Goal: Check status: Check status

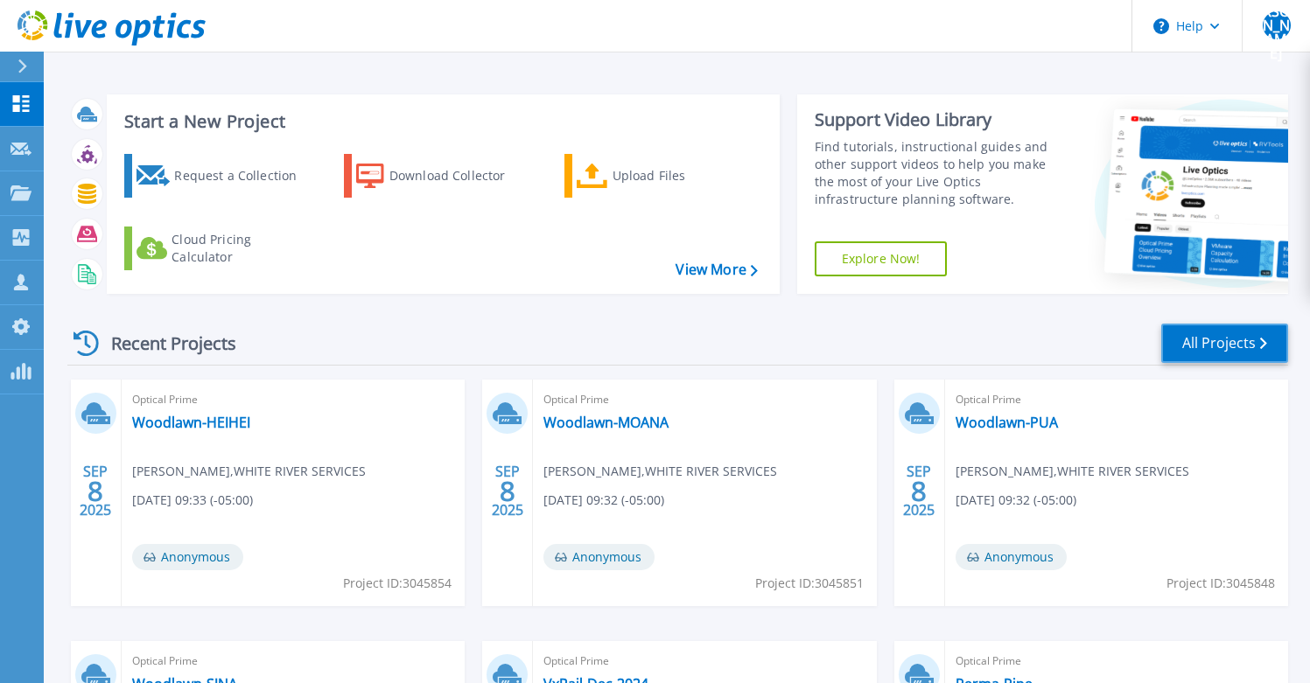
click at [1213, 337] on link "All Projects" at bounding box center [1224, 343] width 127 height 39
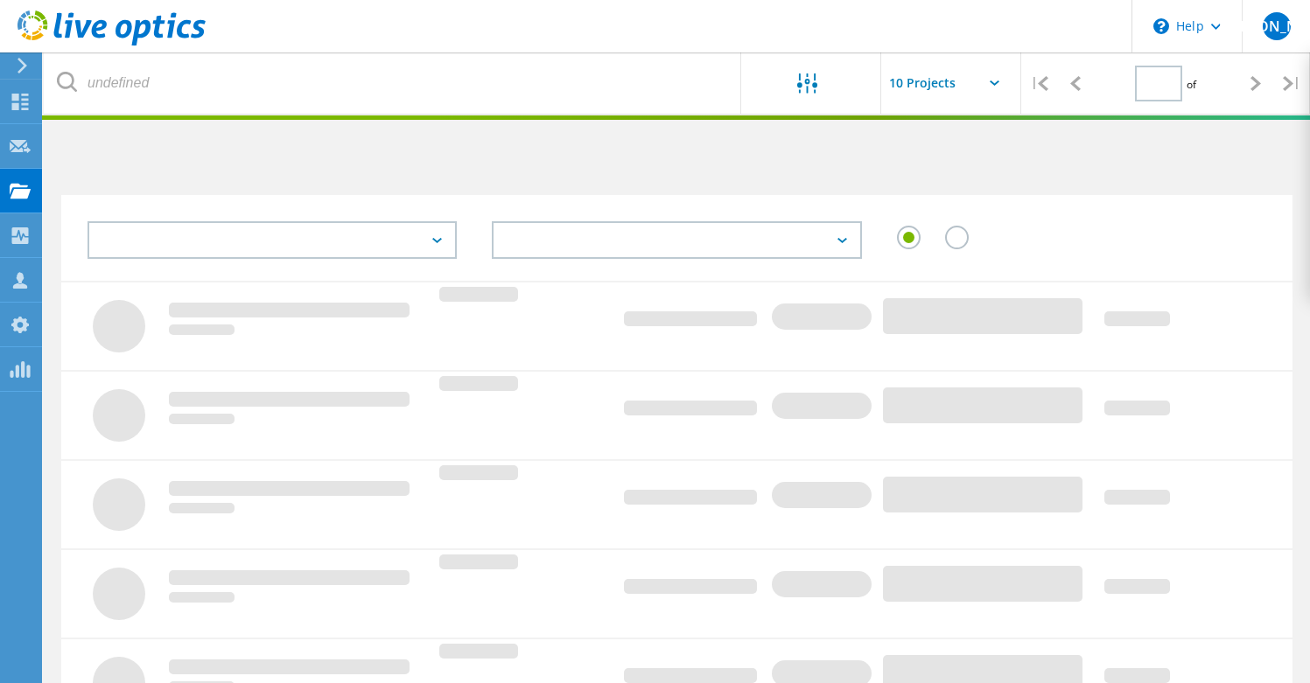
type input "1"
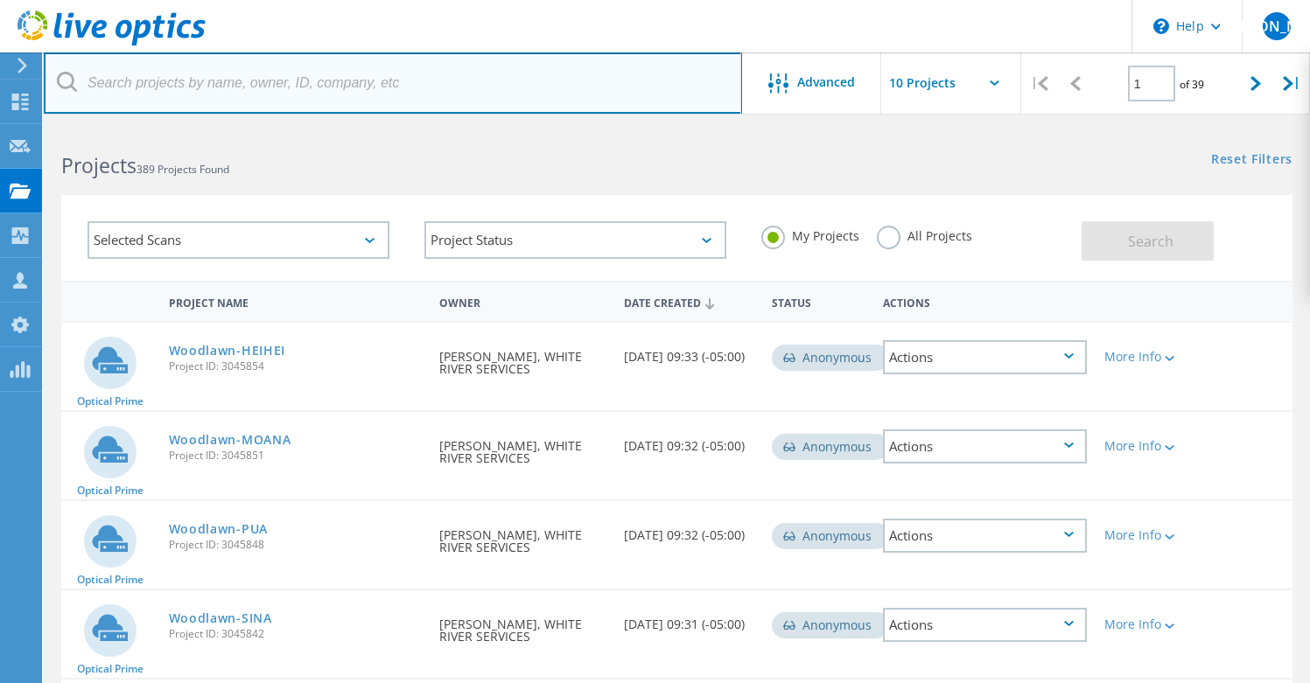
click at [406, 91] on input "text" at bounding box center [393, 82] width 698 height 61
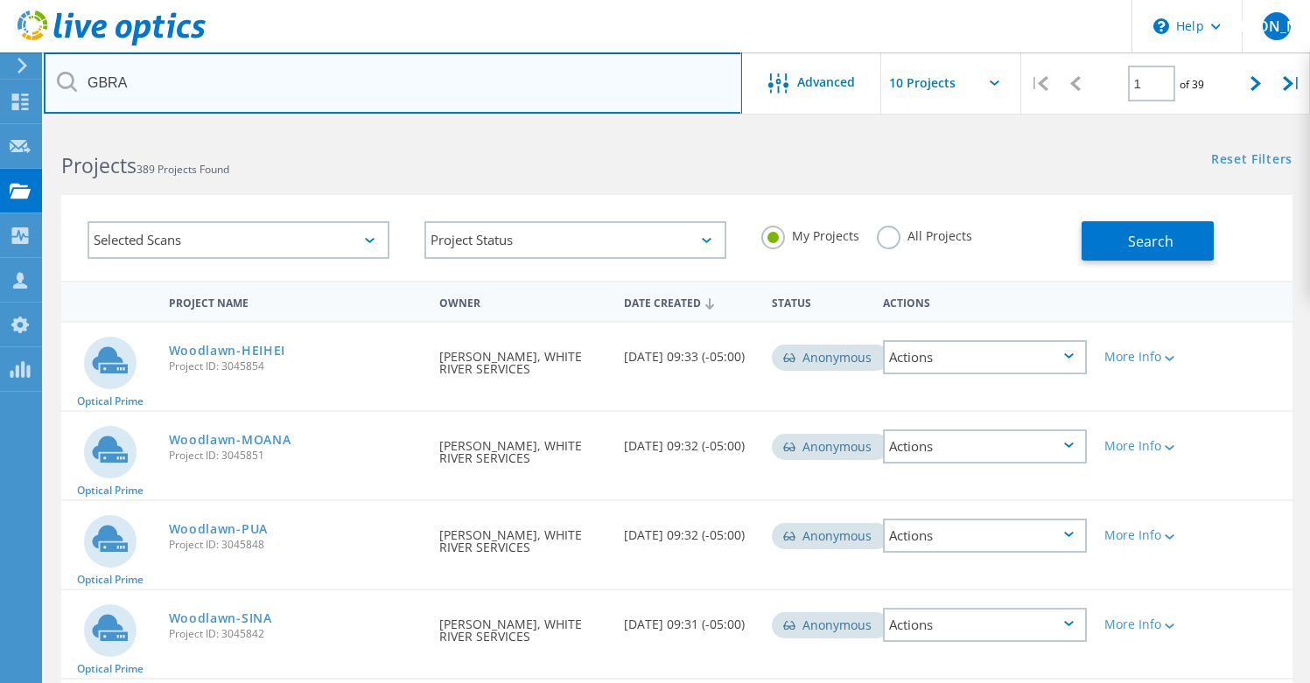
type input "GBRA"
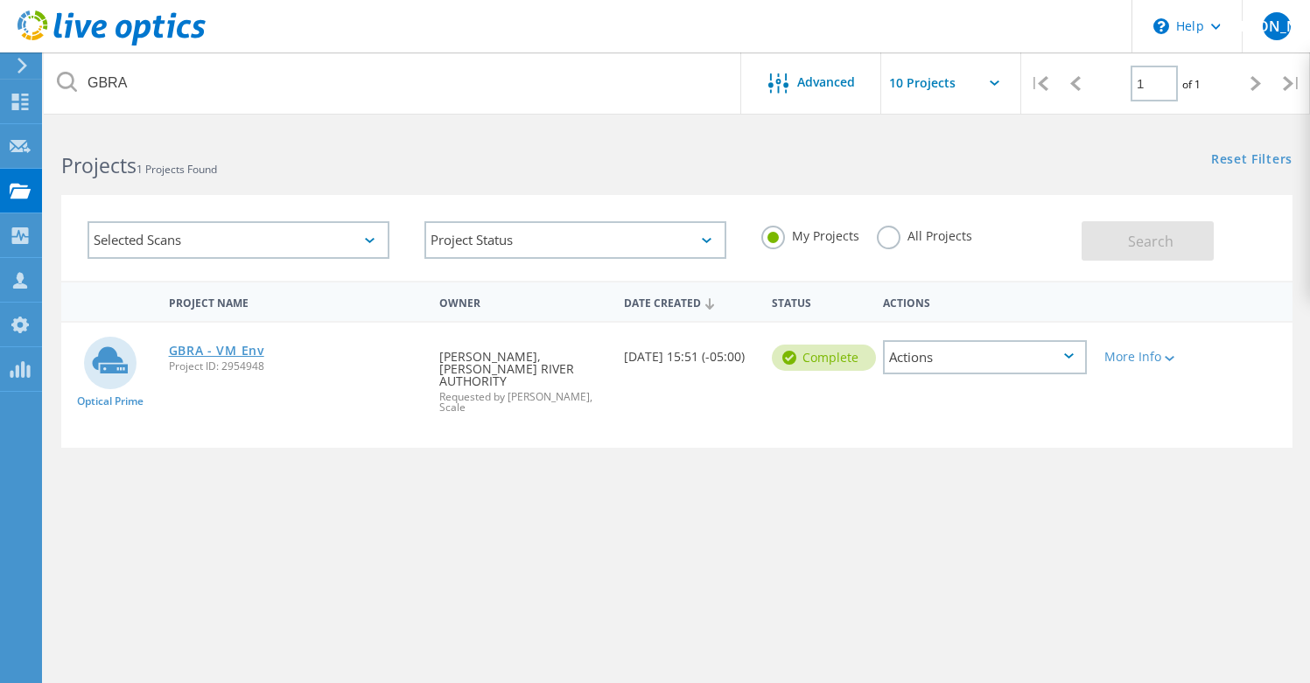
click at [234, 357] on link "GBRA - VM Env" at bounding box center [216, 351] width 95 height 12
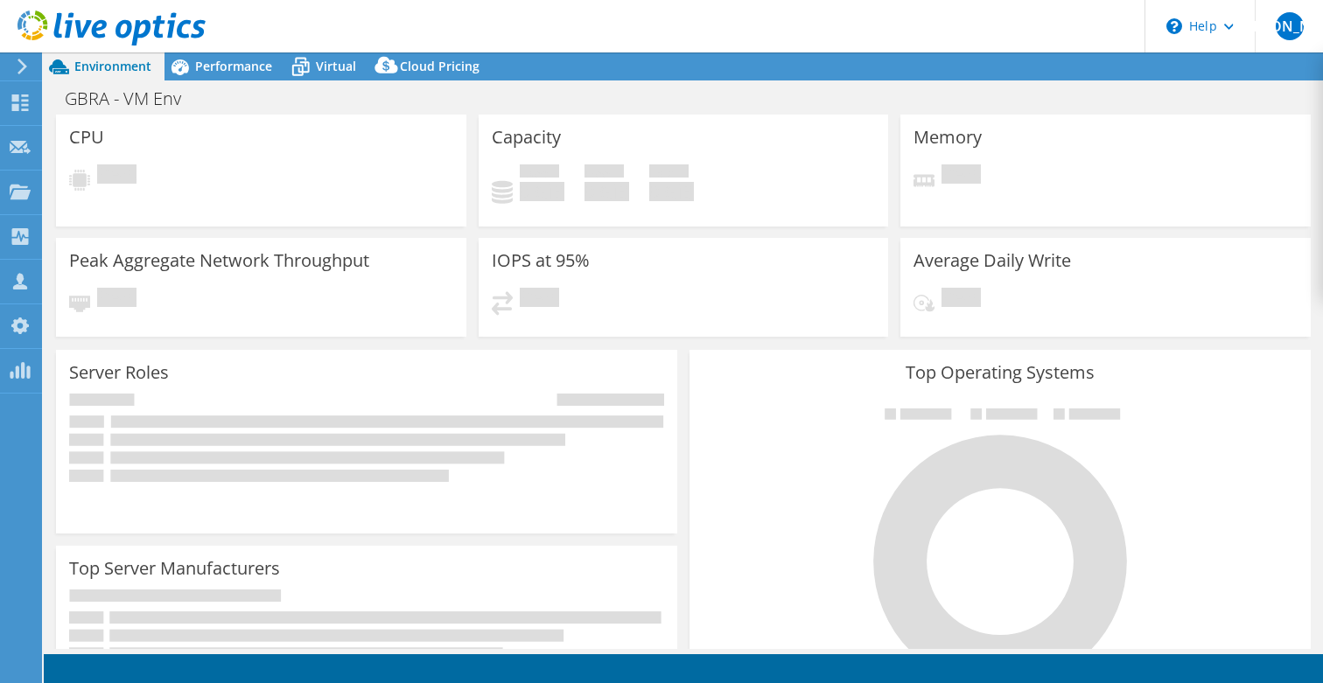
select select "USD"
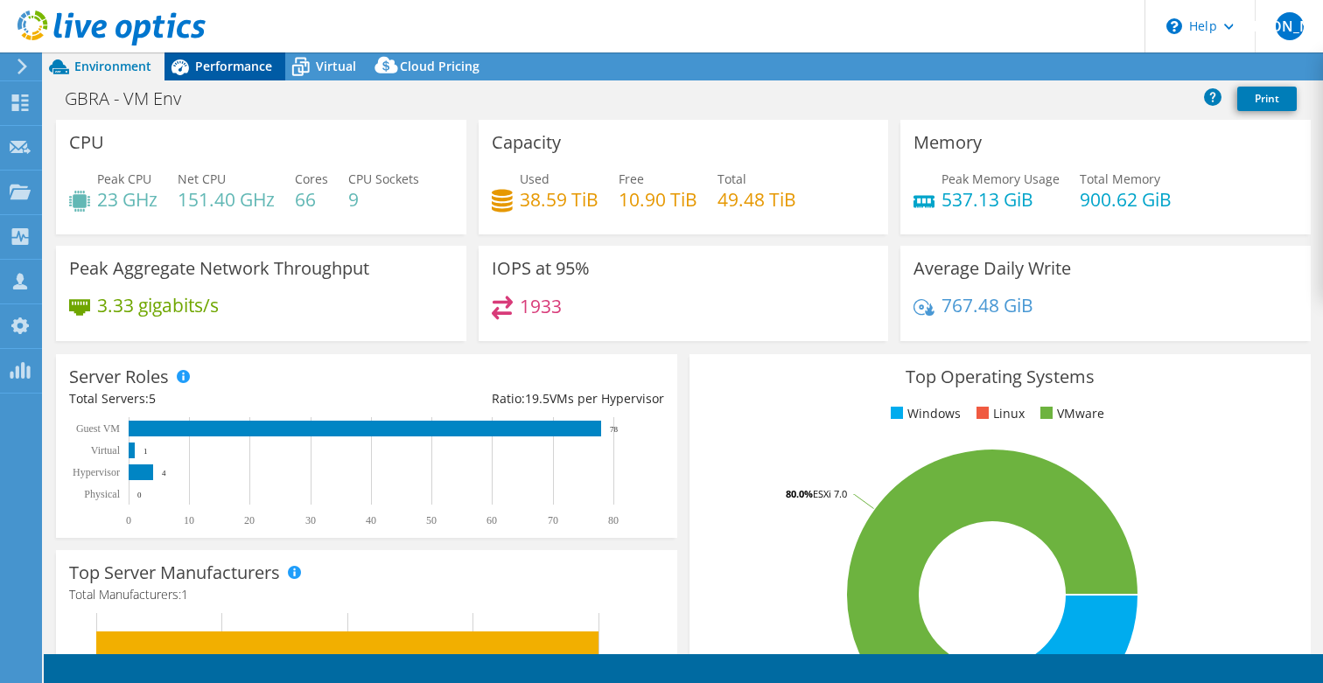
click at [234, 66] on span "Performance" at bounding box center [233, 66] width 77 height 17
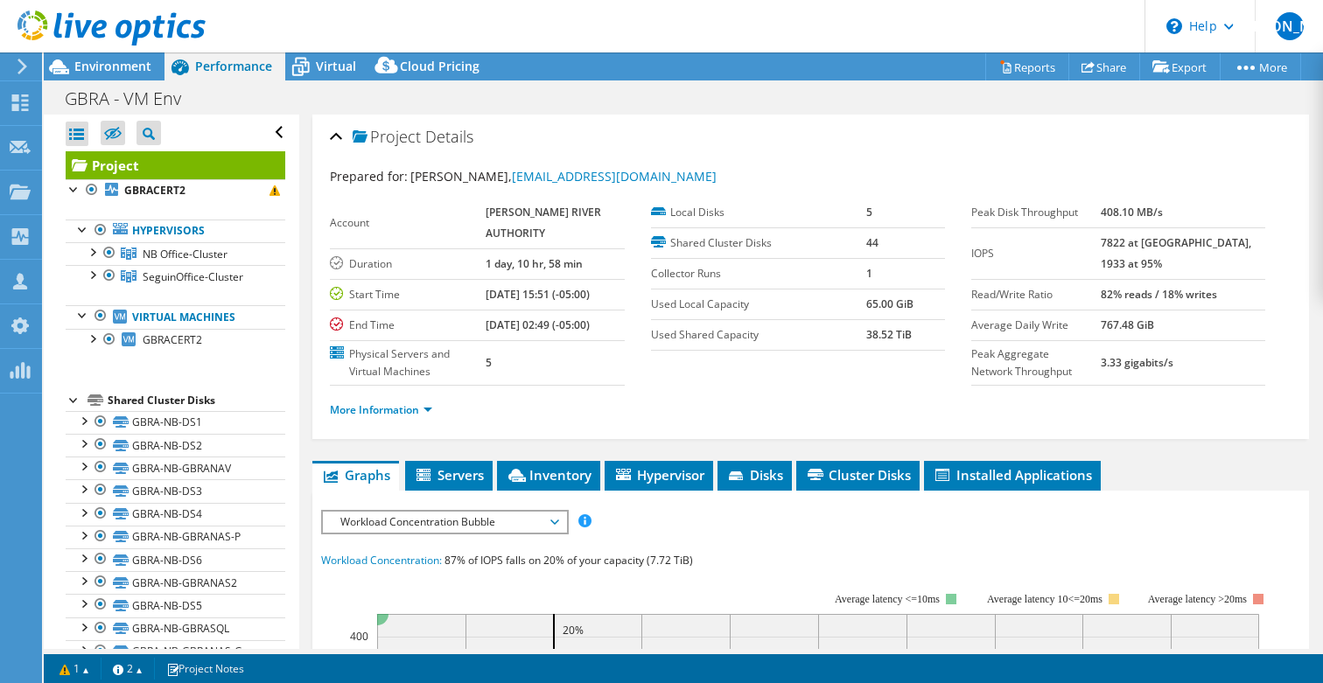
click at [116, 30] on use at bounding box center [111, 27] width 188 height 35
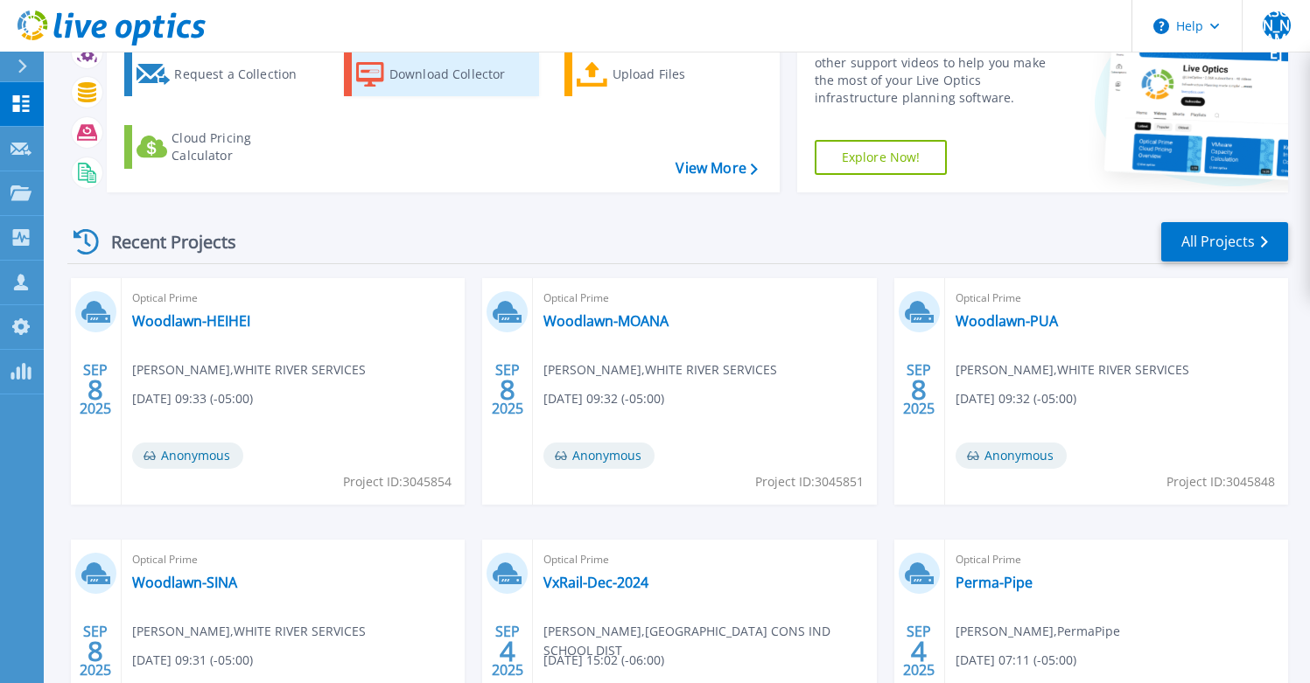
scroll to position [157, 0]
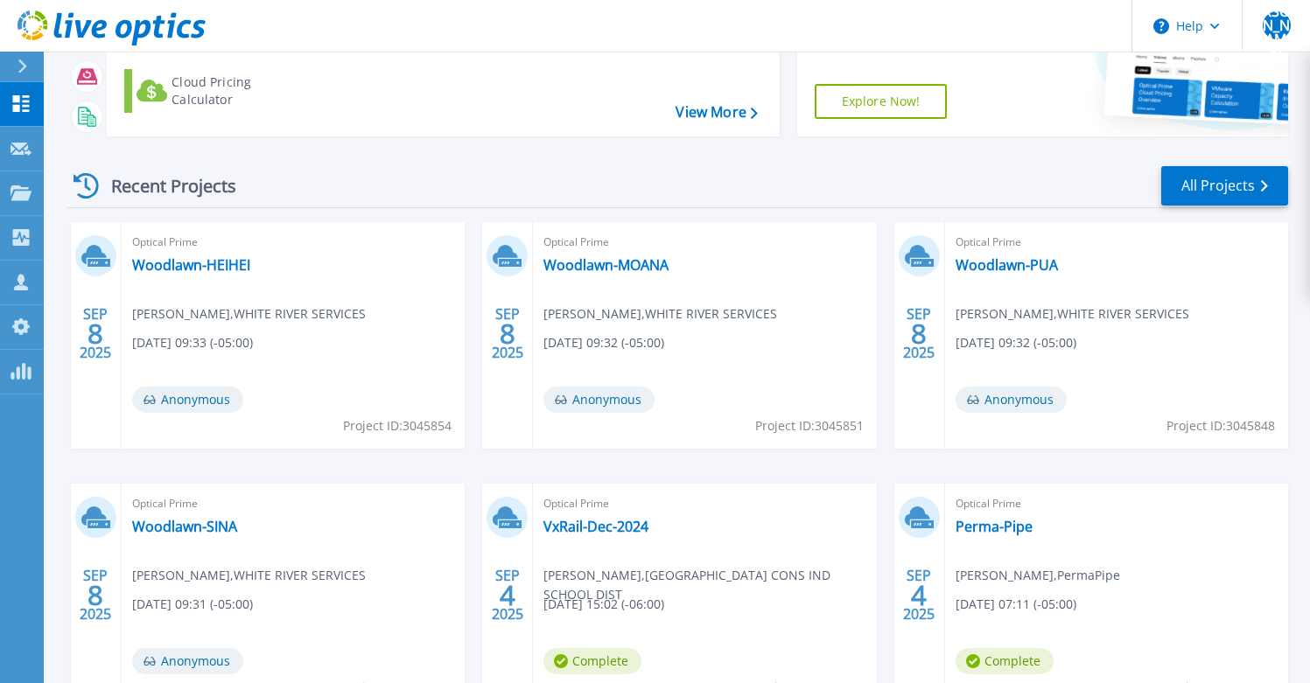
click at [116, 22] on icon at bounding box center [111, 28] width 188 height 36
